Goal: Contribute content: Contribute content

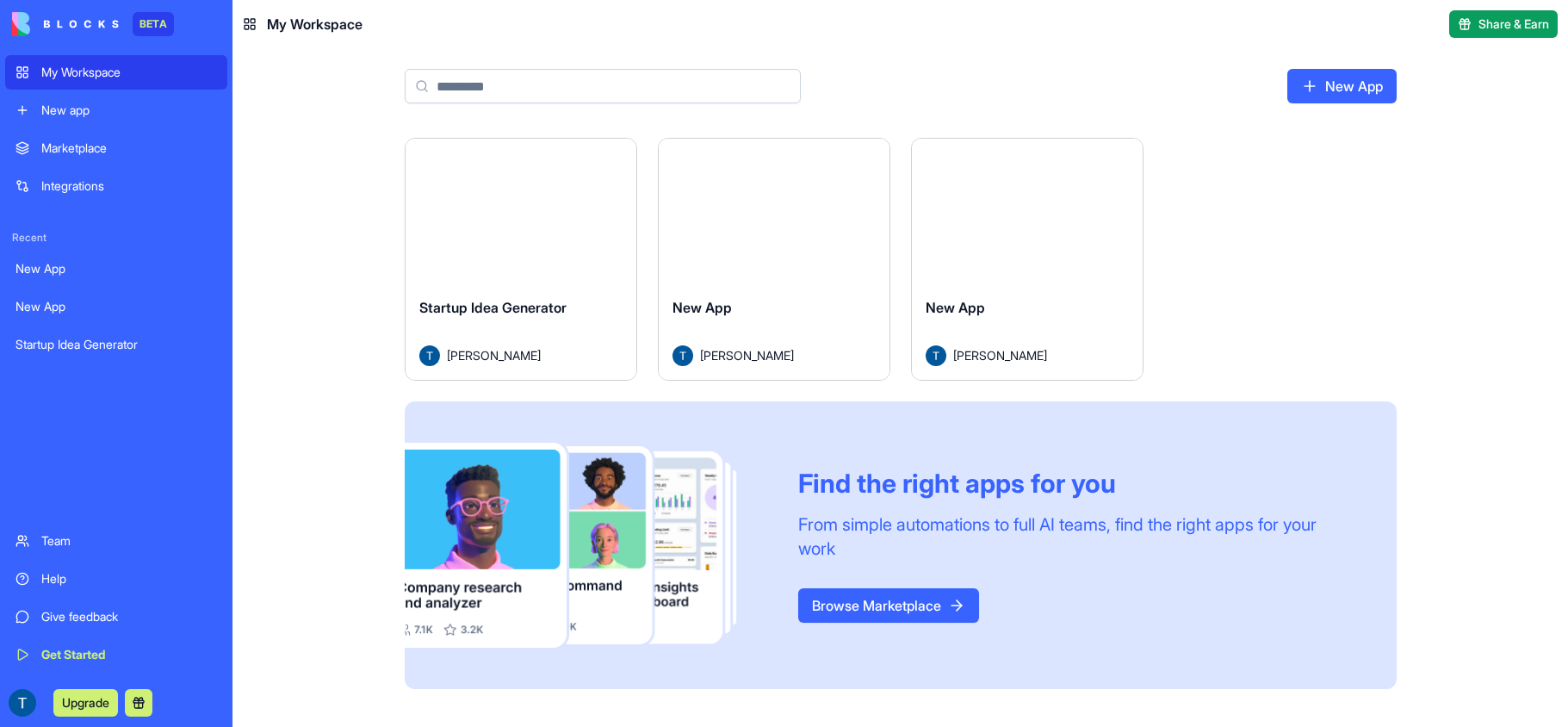
click at [1324, 92] on link "New App" at bounding box center [1341, 86] width 109 height 35
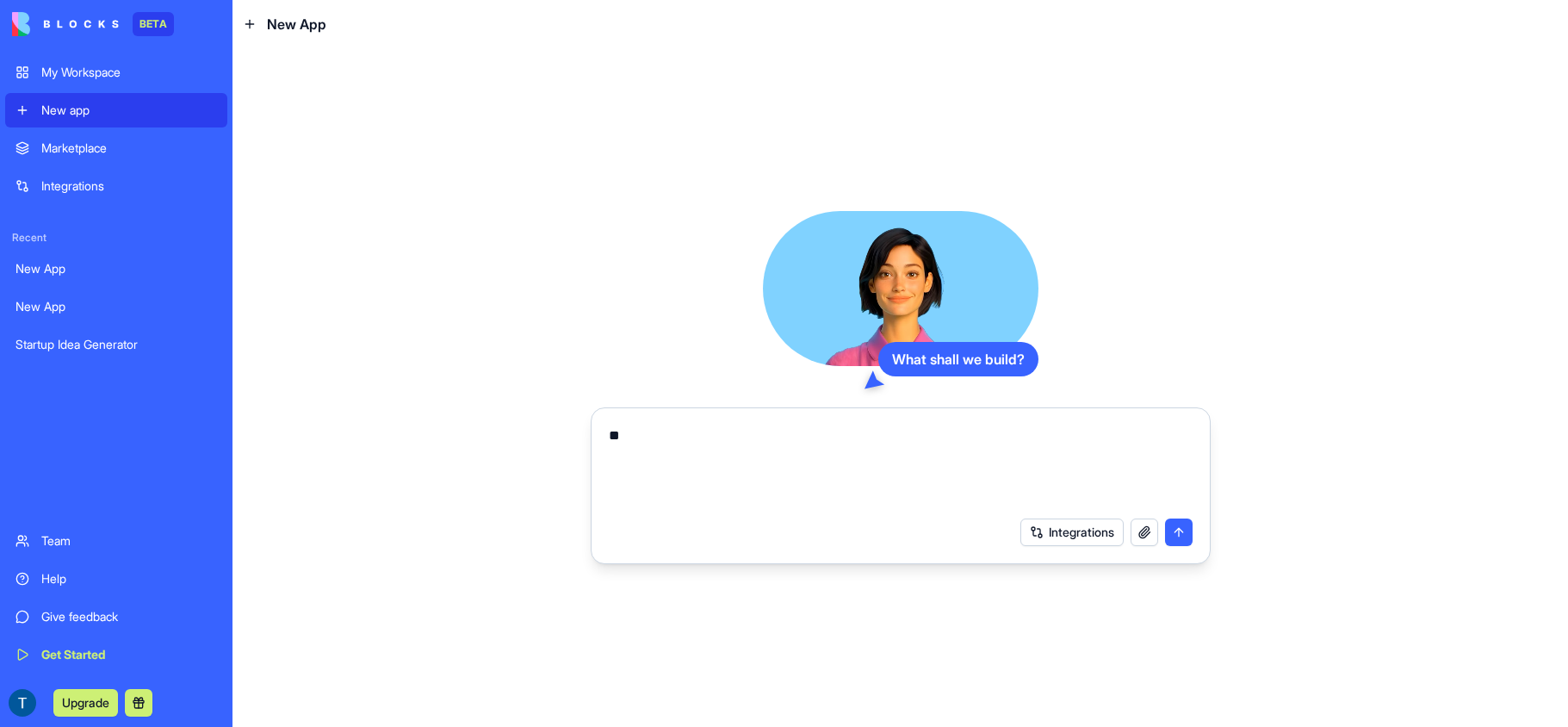
type textarea "*"
paste textarea "**********"
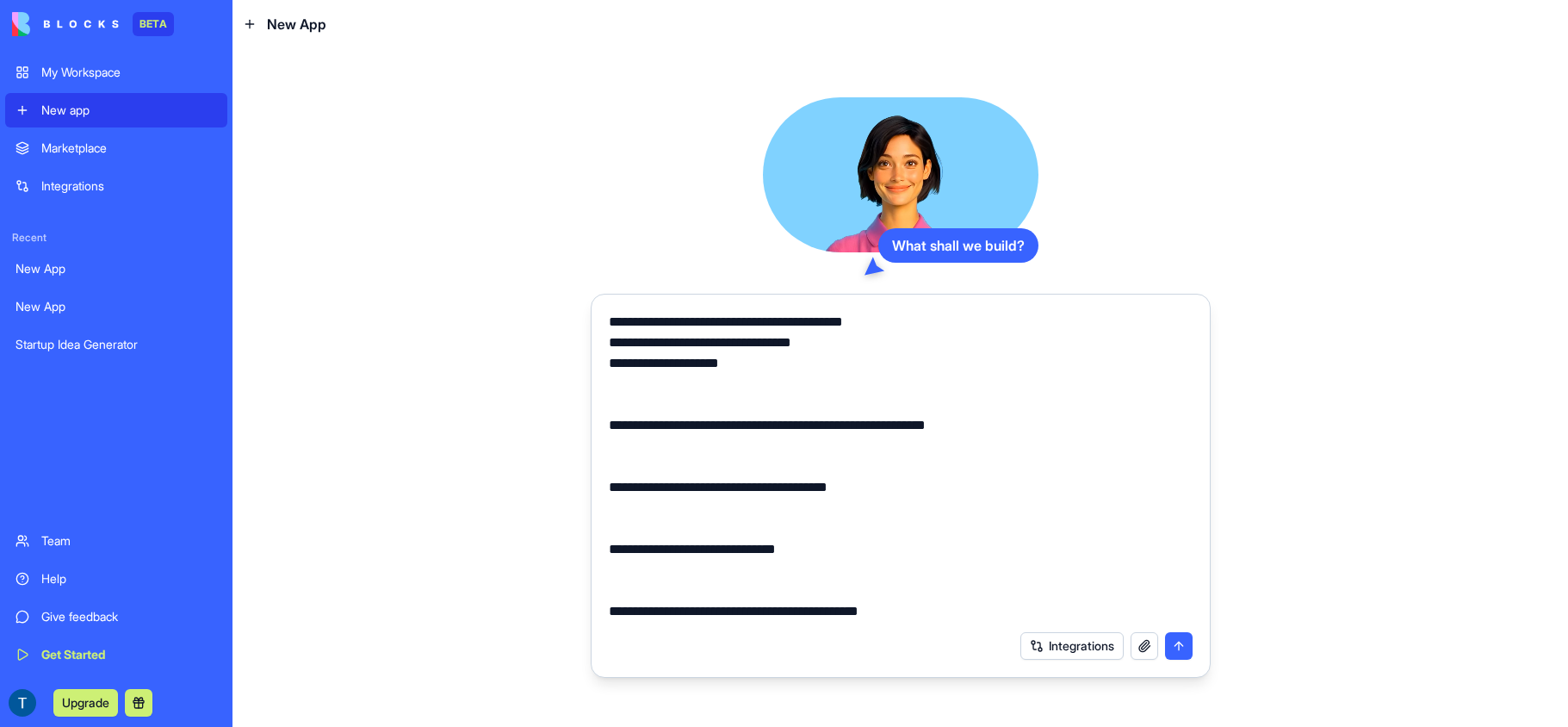
click at [781, 341] on textarea at bounding box center [900, 467] width 584 height 310
type textarea "**********"
click at [611, 342] on textarea at bounding box center [900, 467] width 584 height 310
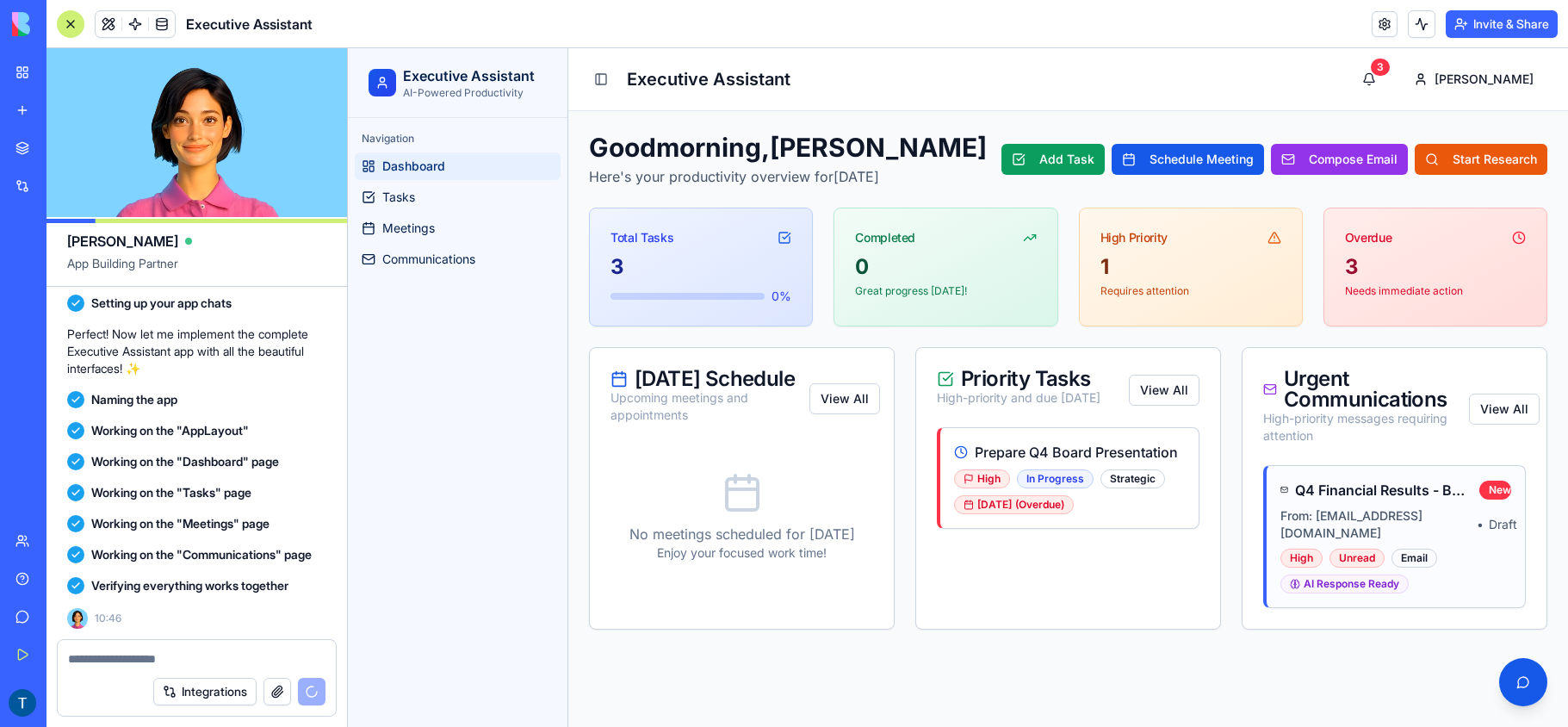
scroll to position [1261, 0]
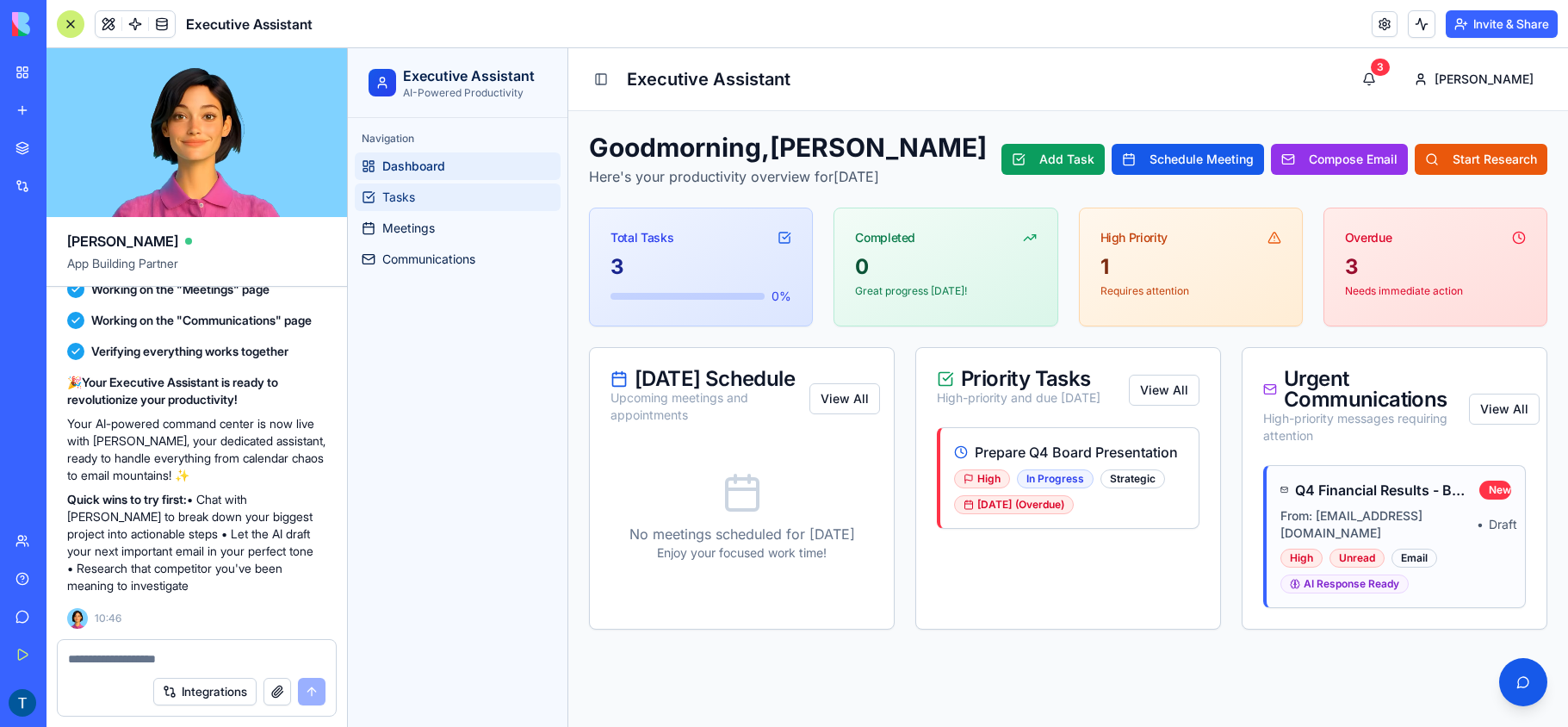
click at [390, 194] on span "Tasks" at bounding box center [399, 197] width 33 height 17
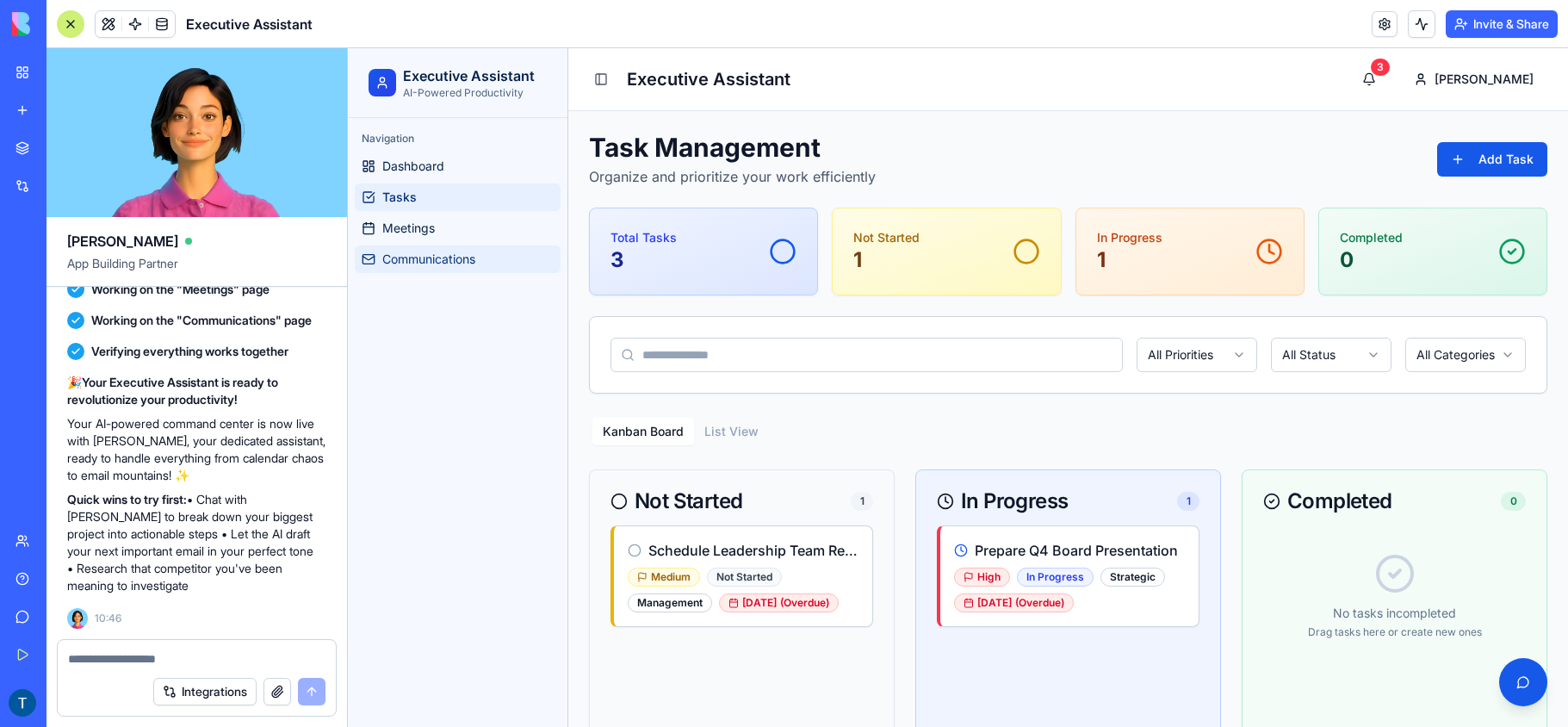
click at [423, 268] on link "Communications" at bounding box center [457, 259] width 206 height 28
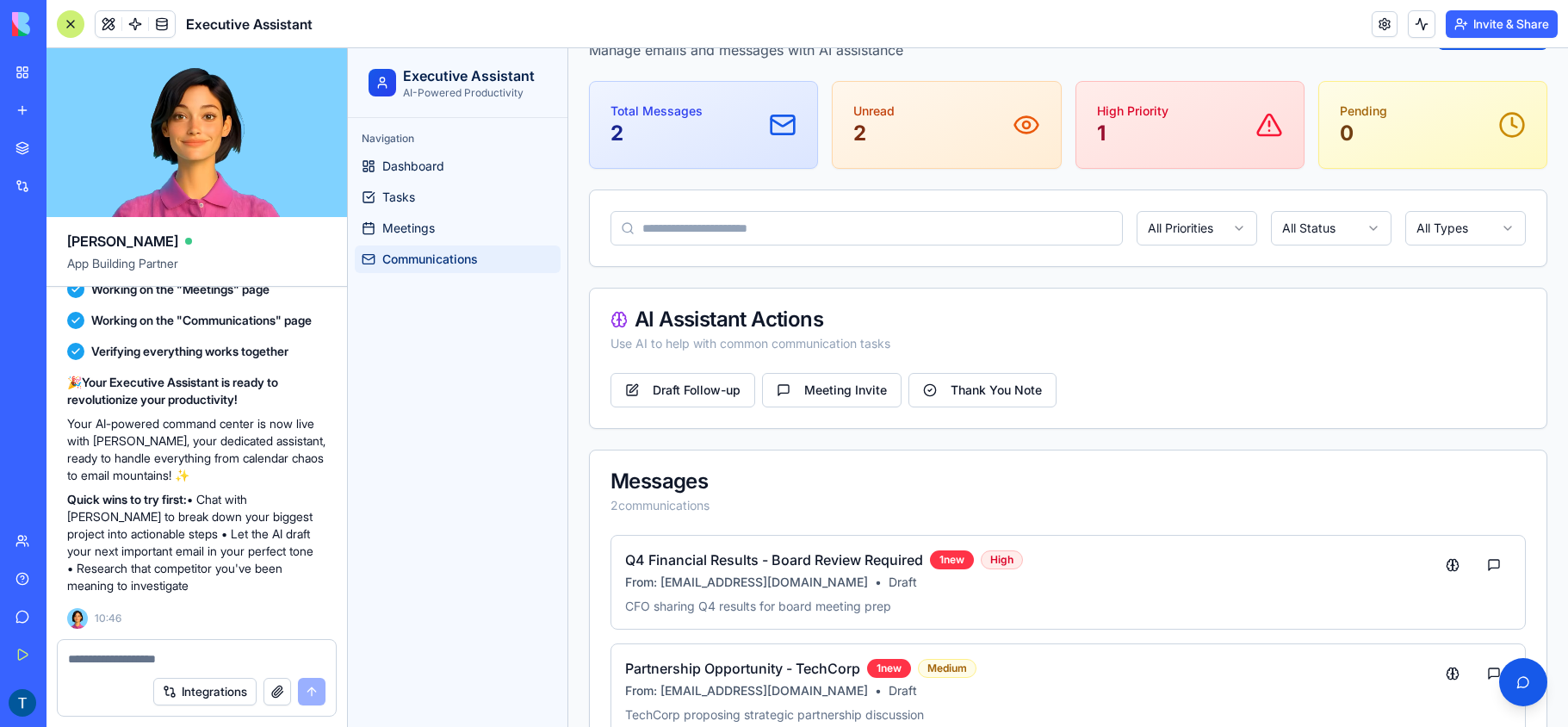
scroll to position [180, 0]
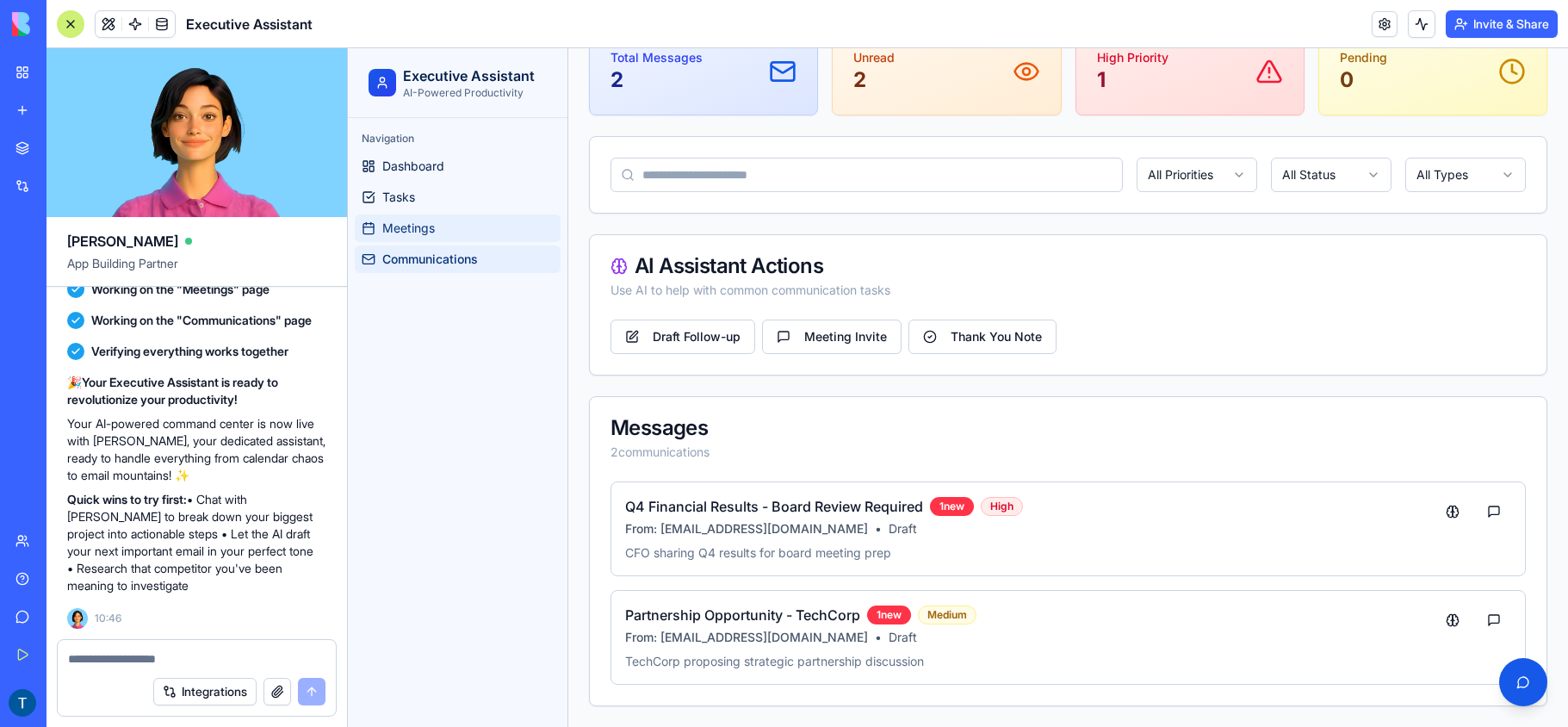
click at [463, 227] on link "Meetings" at bounding box center [457, 228] width 206 height 28
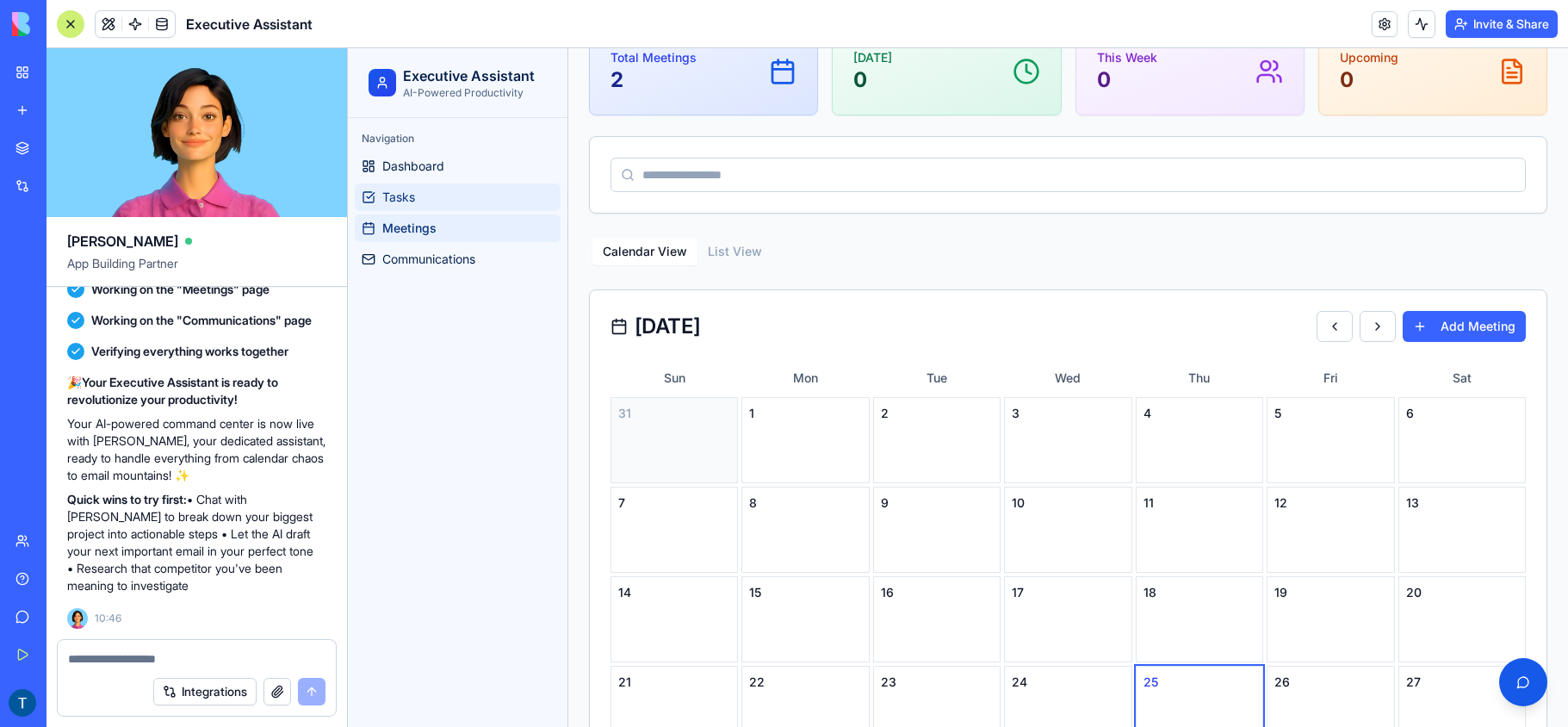
click at [436, 196] on link "Tasks" at bounding box center [457, 197] width 206 height 28
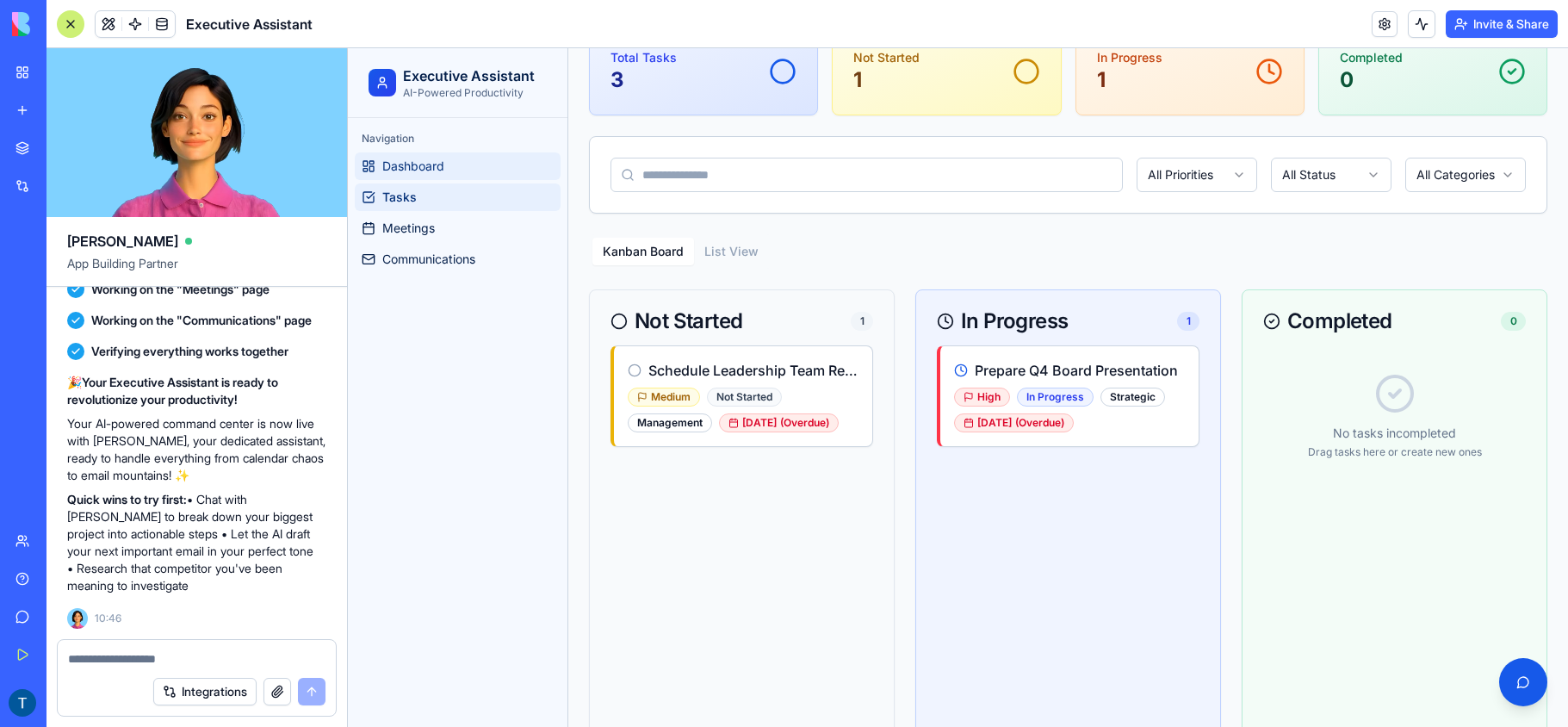
click at [410, 160] on span "Dashboard" at bounding box center [413, 166] width 62 height 17
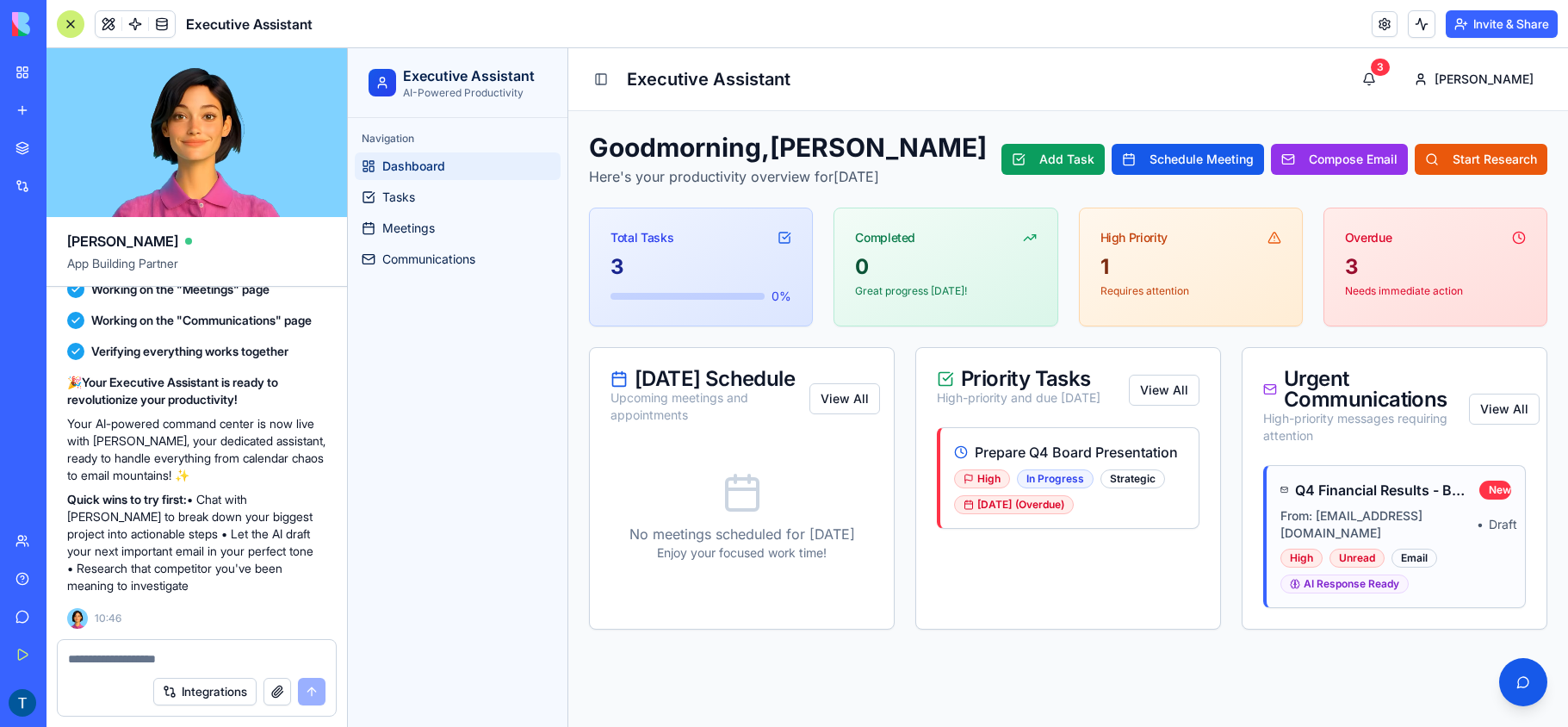
click at [200, 654] on textarea at bounding box center [196, 659] width 257 height 17
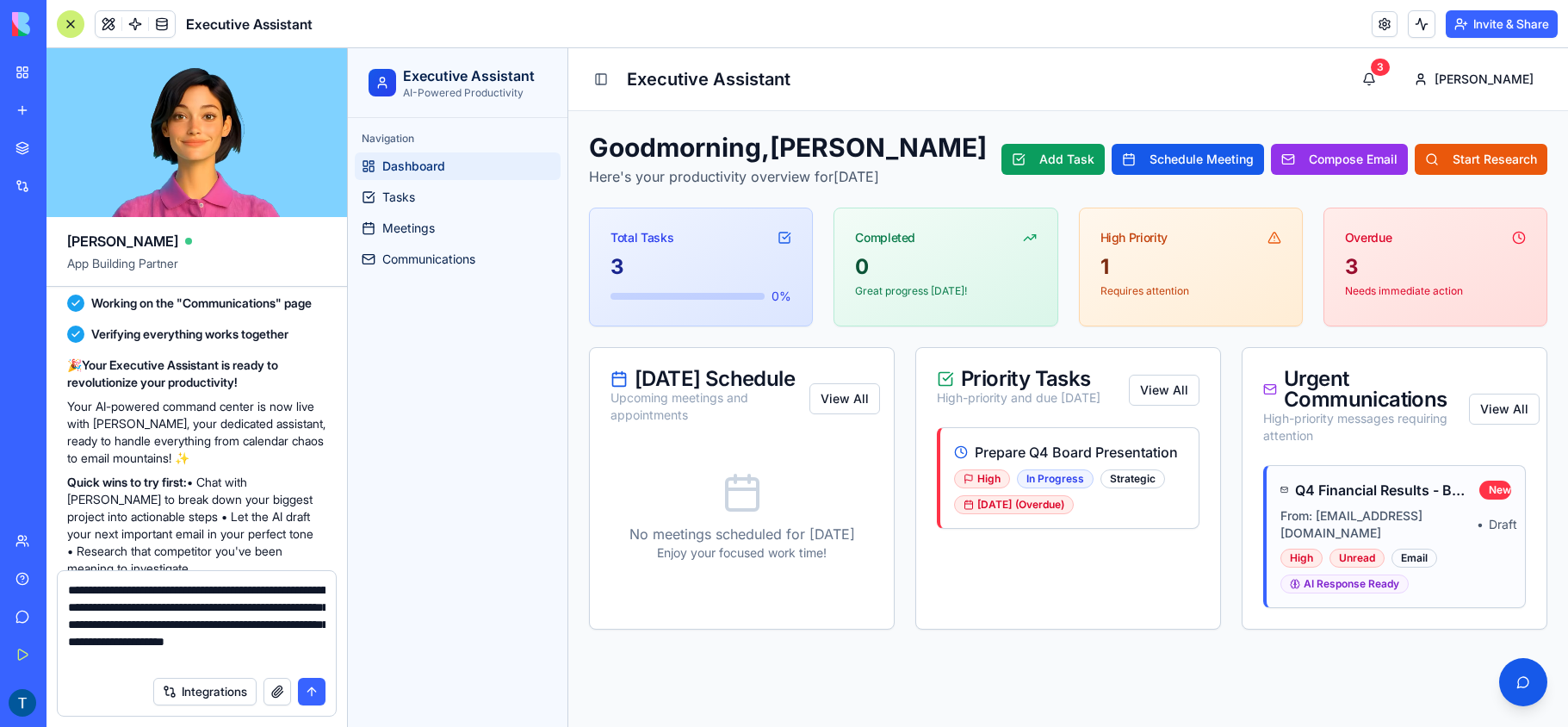
type textarea "**********"
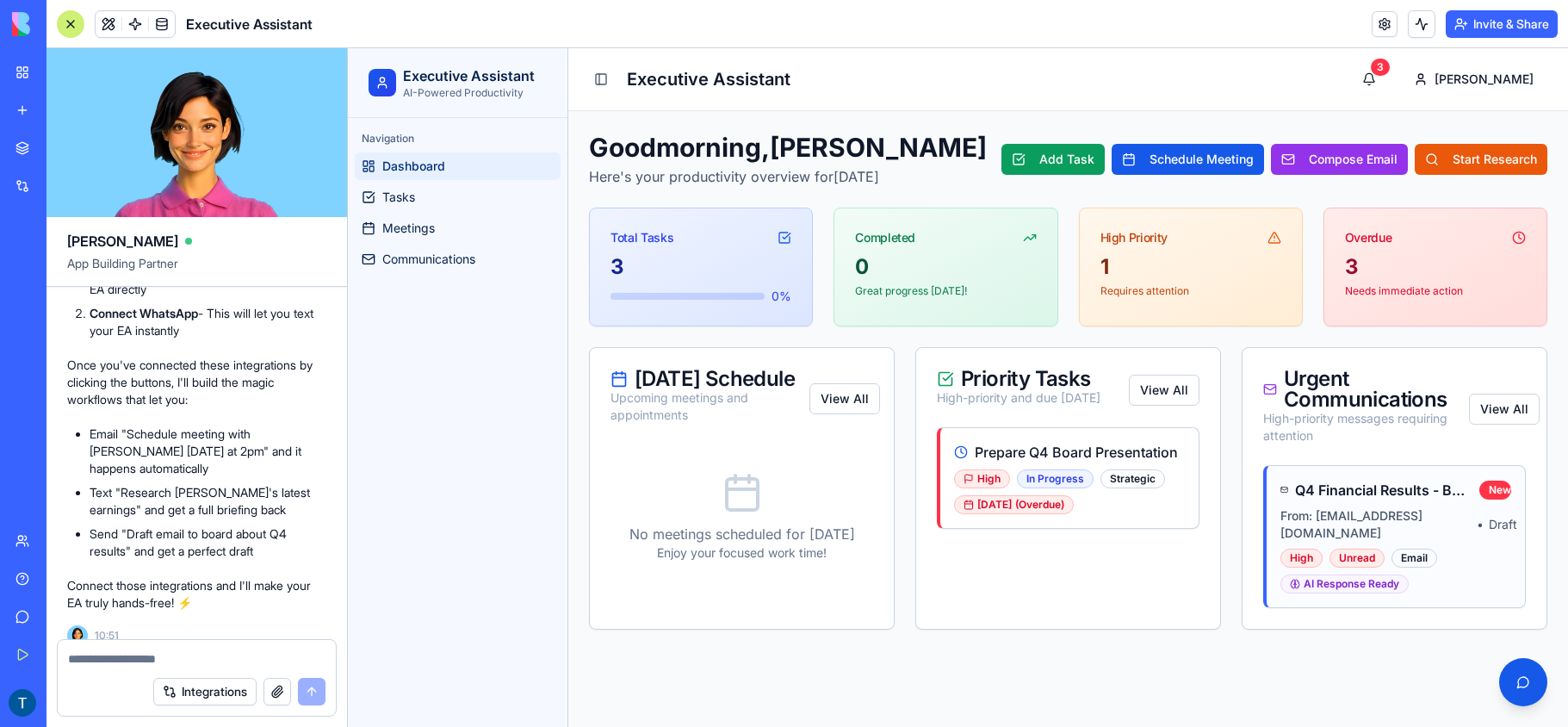
scroll to position [1969, 0]
